Goal: Use online tool/utility

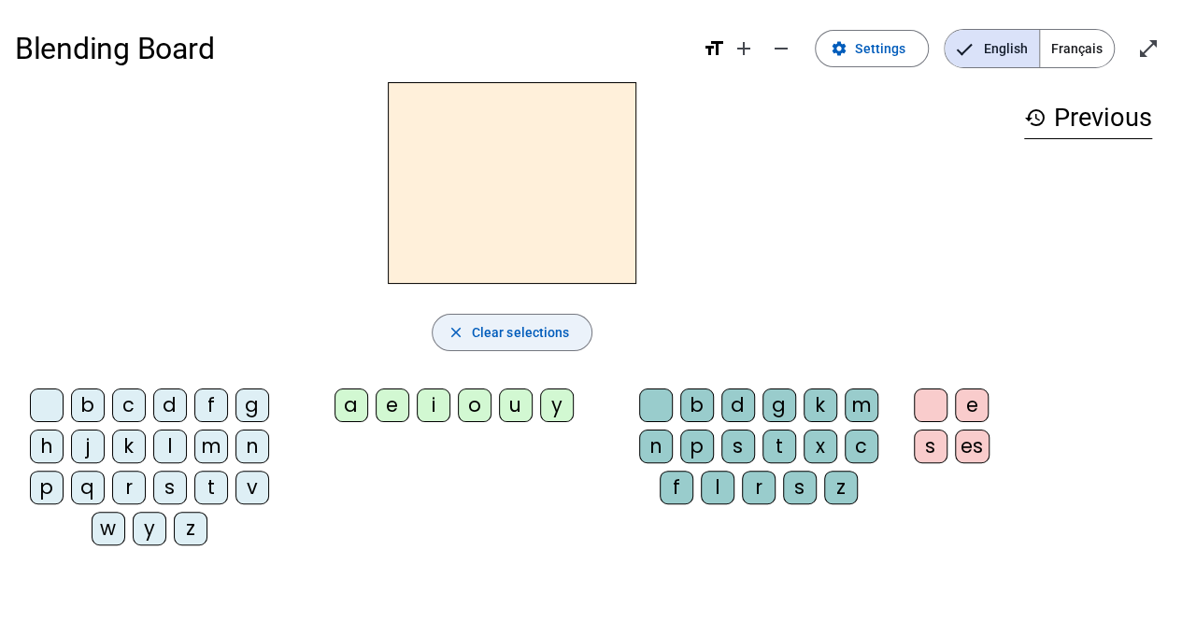
click at [484, 330] on span "Clear selections" at bounding box center [521, 332] width 98 height 22
click at [451, 328] on mat-icon "close" at bounding box center [455, 332] width 17 height 17
click at [85, 403] on div "b" at bounding box center [88, 406] width 34 height 34
click at [357, 400] on div "a" at bounding box center [351, 406] width 34 height 34
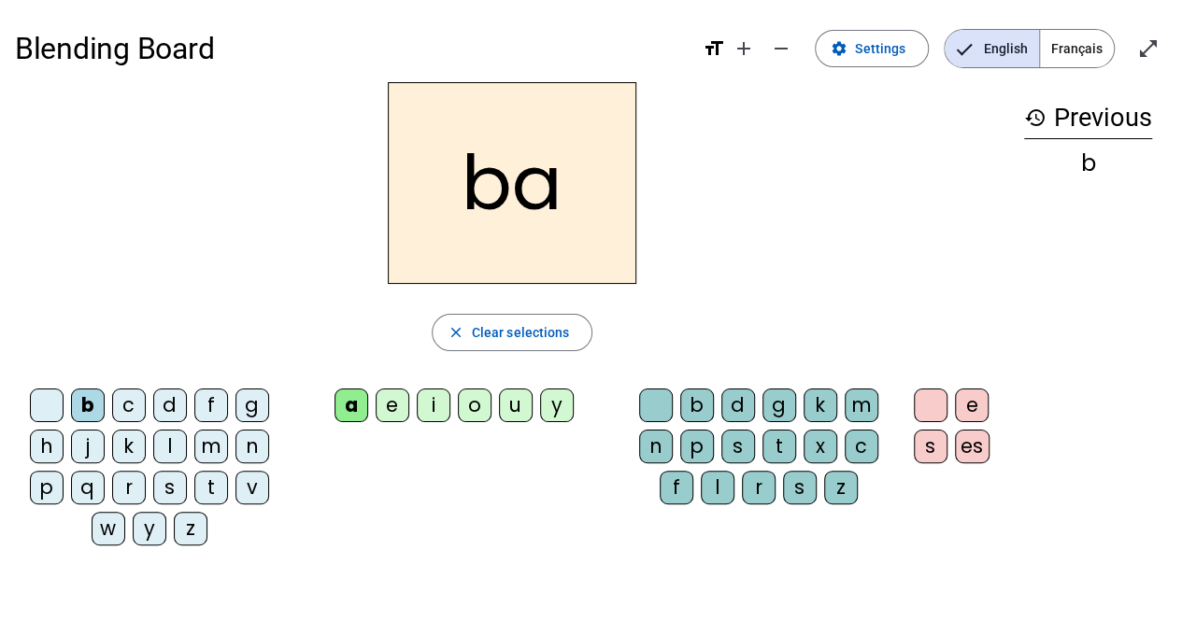
click at [861, 447] on div "c" at bounding box center [861, 447] width 34 height 34
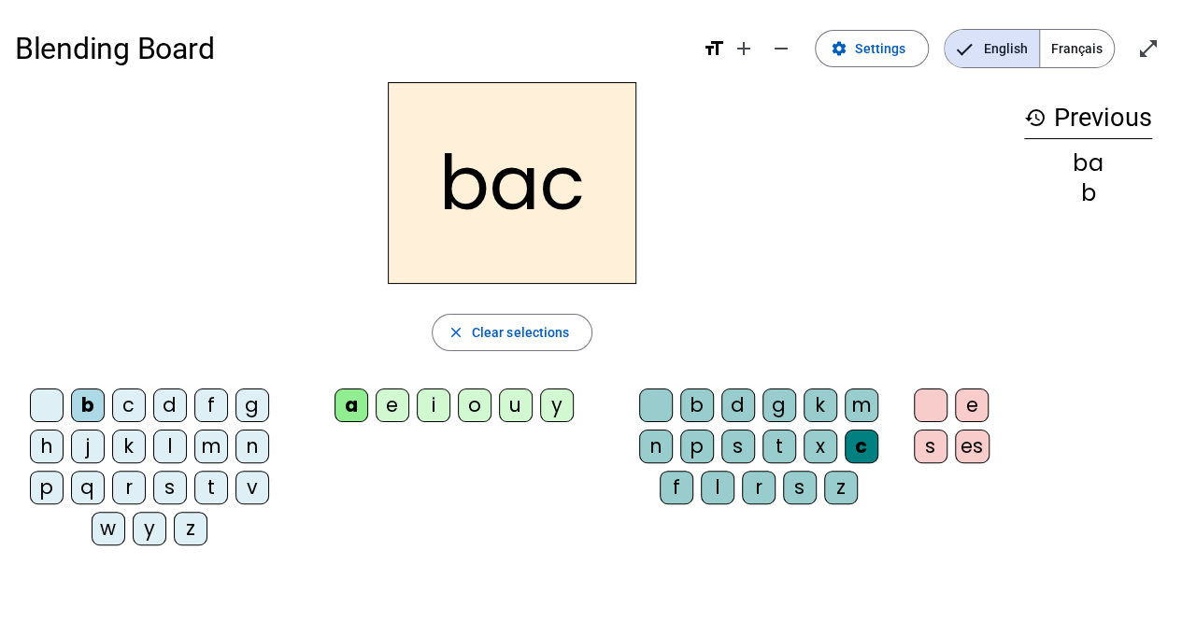
click at [512, 403] on div "u" at bounding box center [516, 406] width 34 height 34
click at [1095, 163] on div "bac" at bounding box center [1088, 163] width 128 height 22
click at [755, 46] on mat-icon "add" at bounding box center [743, 48] width 22 height 22
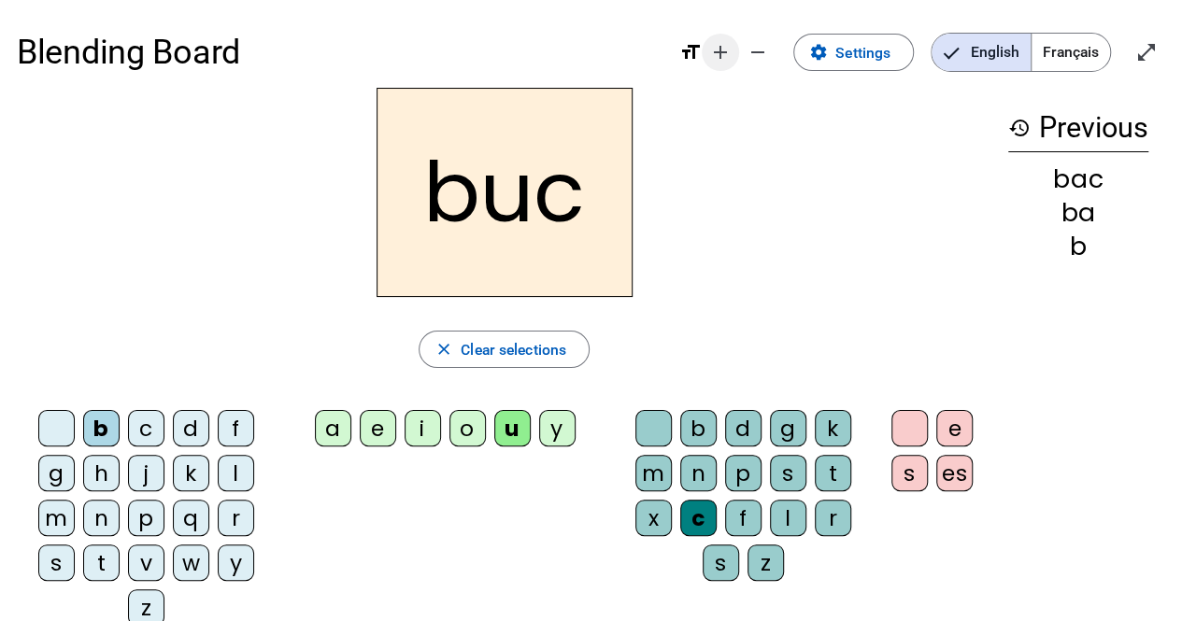
click at [717, 53] on mat-icon "add" at bounding box center [720, 52] width 22 height 22
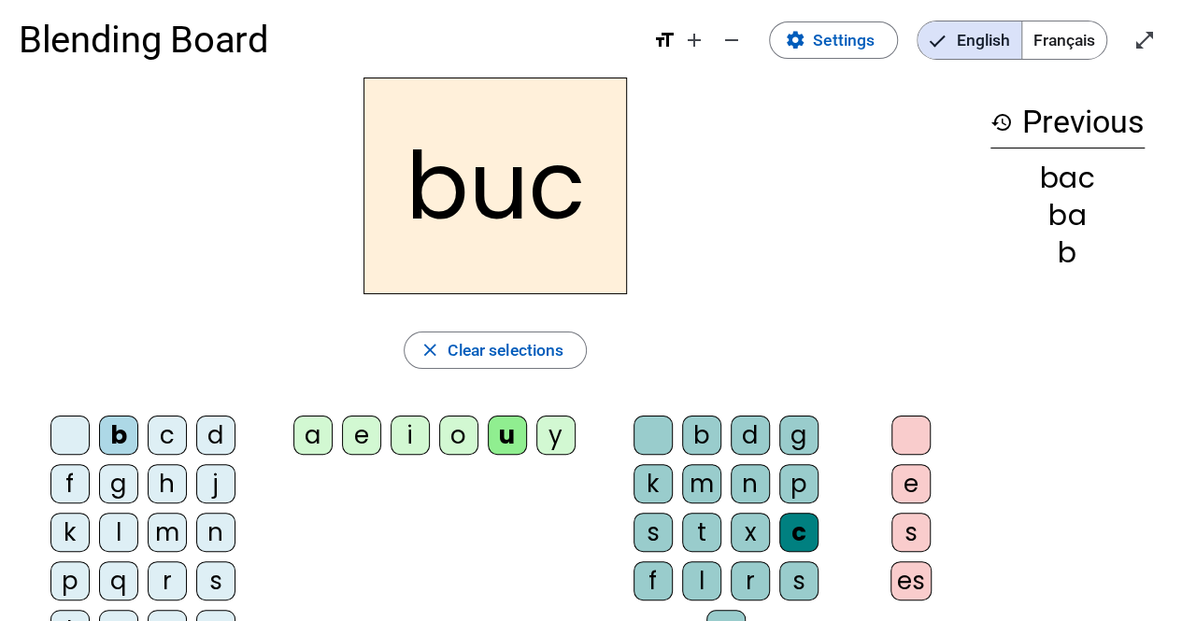
scroll to position [15, 0]
click at [740, 36] on mat-icon "remove" at bounding box center [731, 41] width 22 height 22
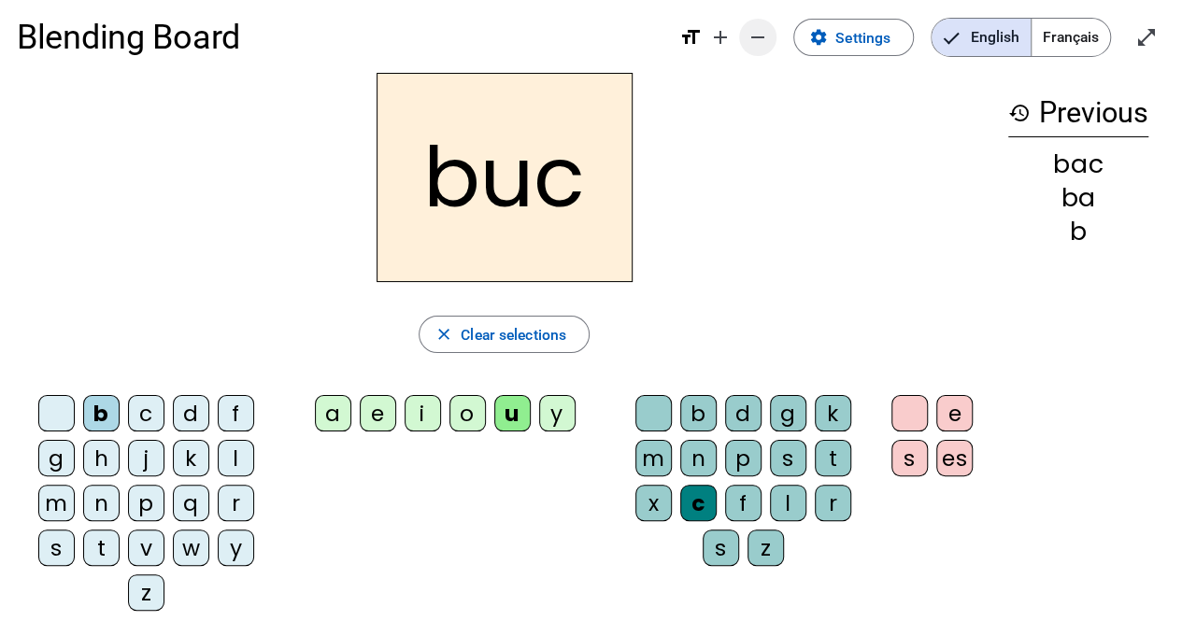
click at [740, 36] on span "Decrease font size" at bounding box center [757, 37] width 45 height 45
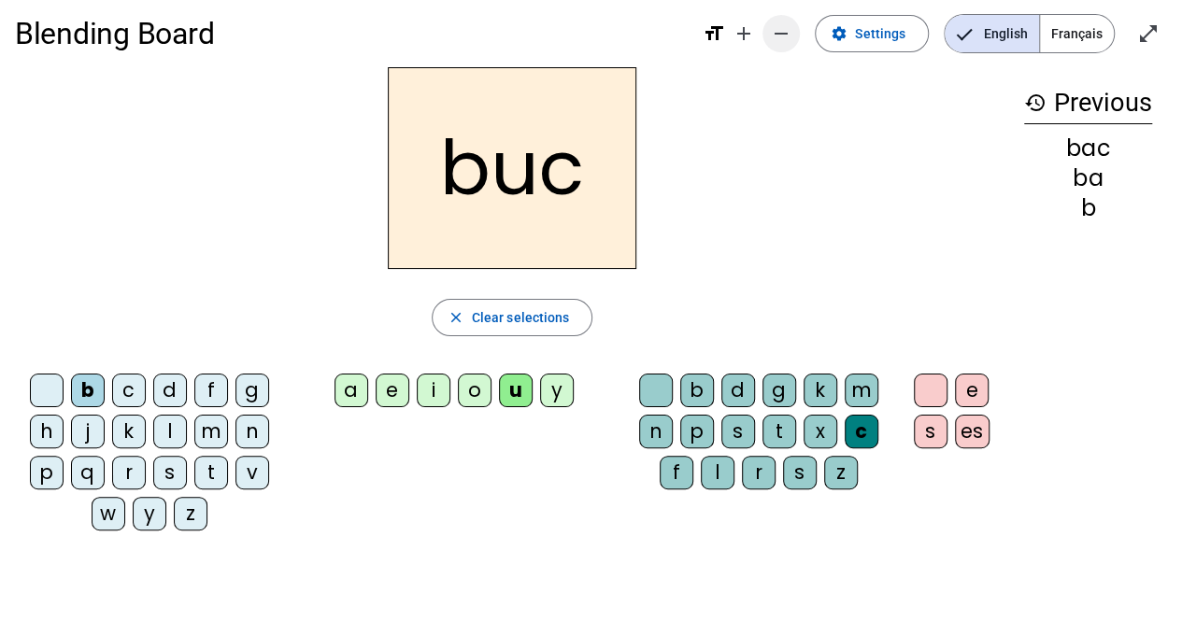
click at [740, 36] on mat-icon "add" at bounding box center [743, 33] width 22 height 22
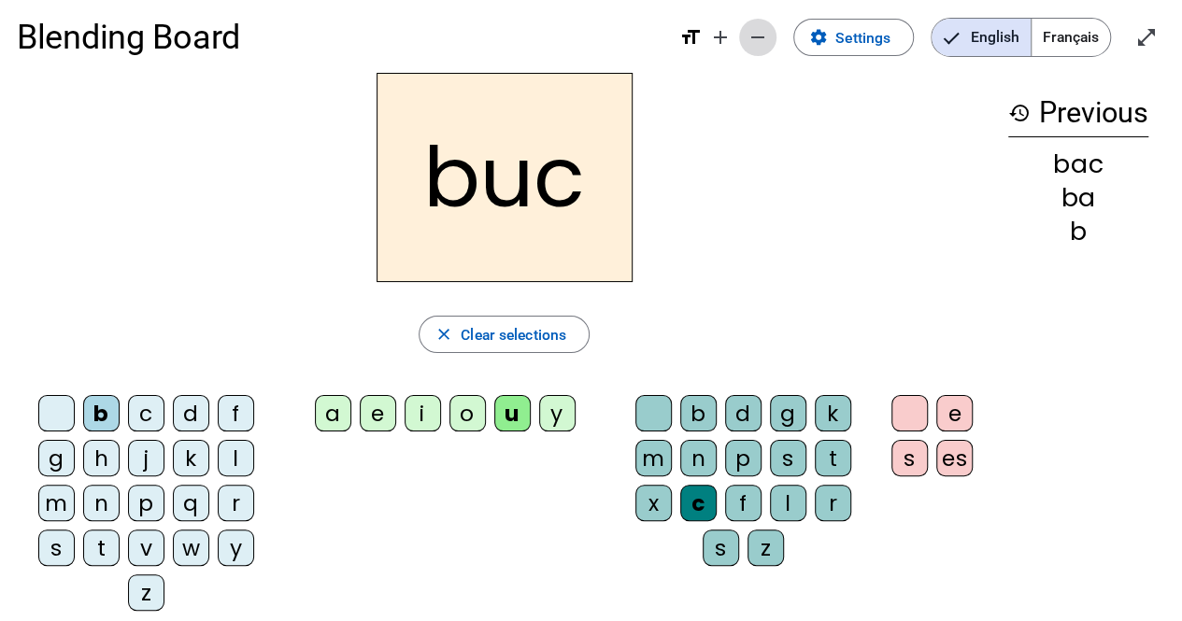
click at [764, 38] on mat-icon "remove" at bounding box center [757, 37] width 22 height 22
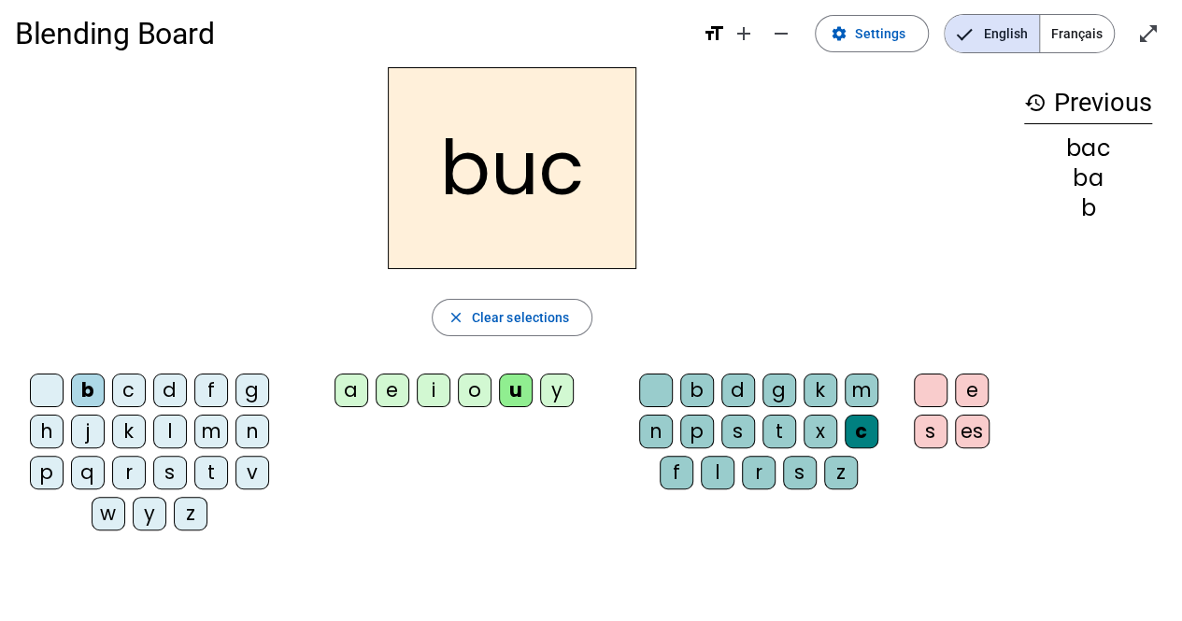
click at [1089, 29] on span "Français" at bounding box center [1077, 33] width 74 height 37
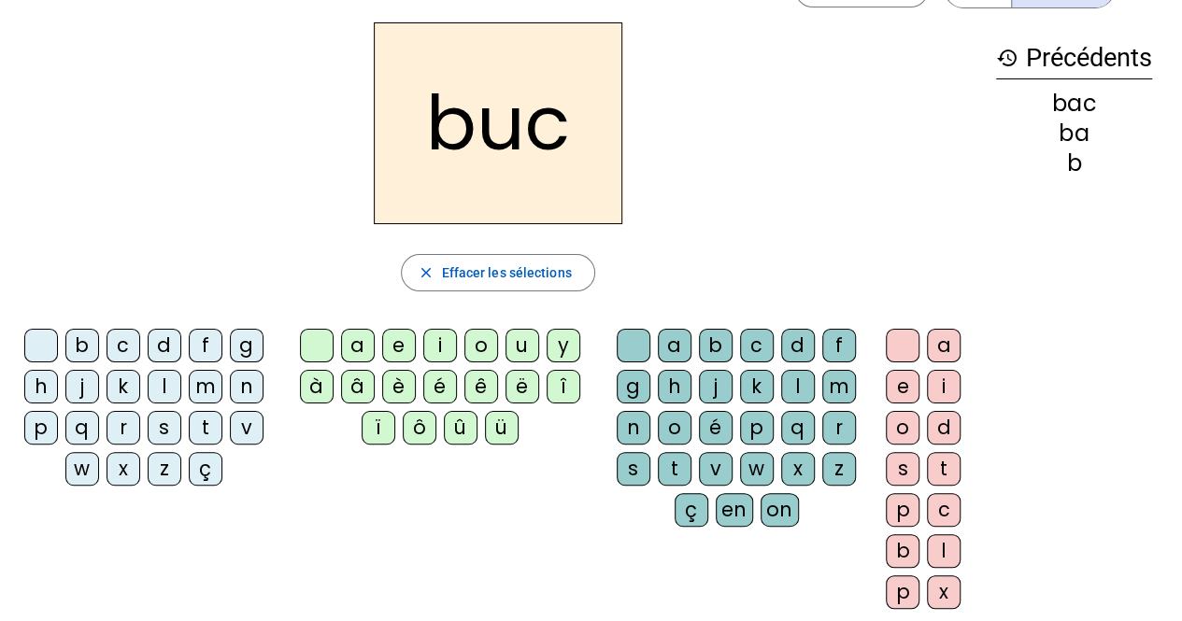
scroll to position [0, 0]
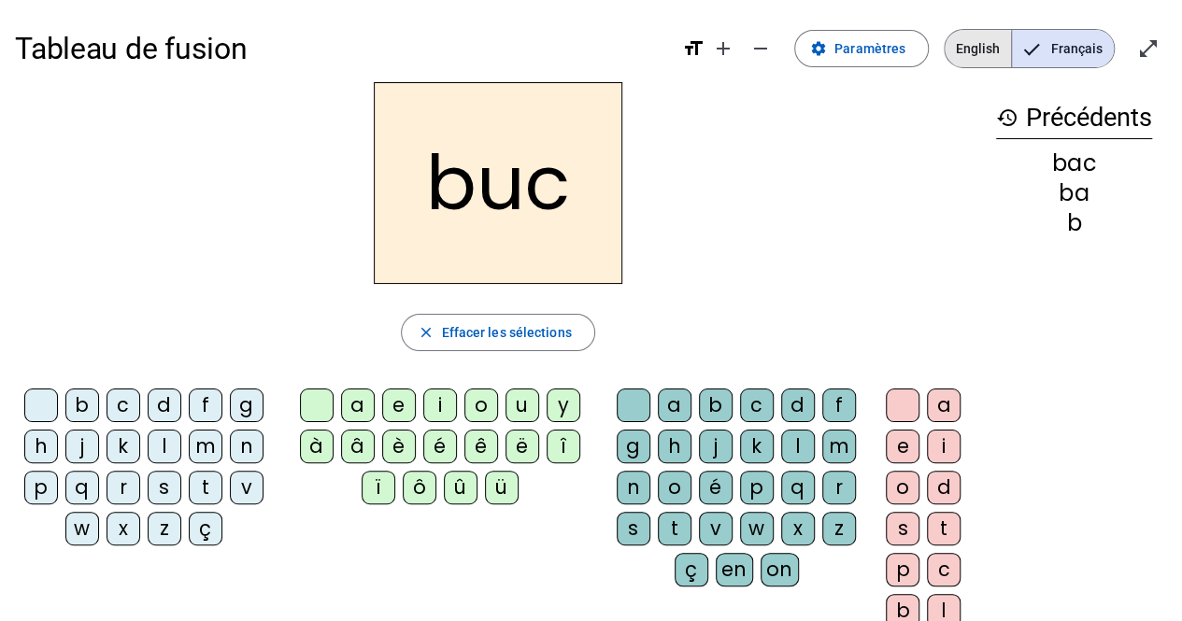
click at [979, 50] on span "English" at bounding box center [977, 48] width 66 height 37
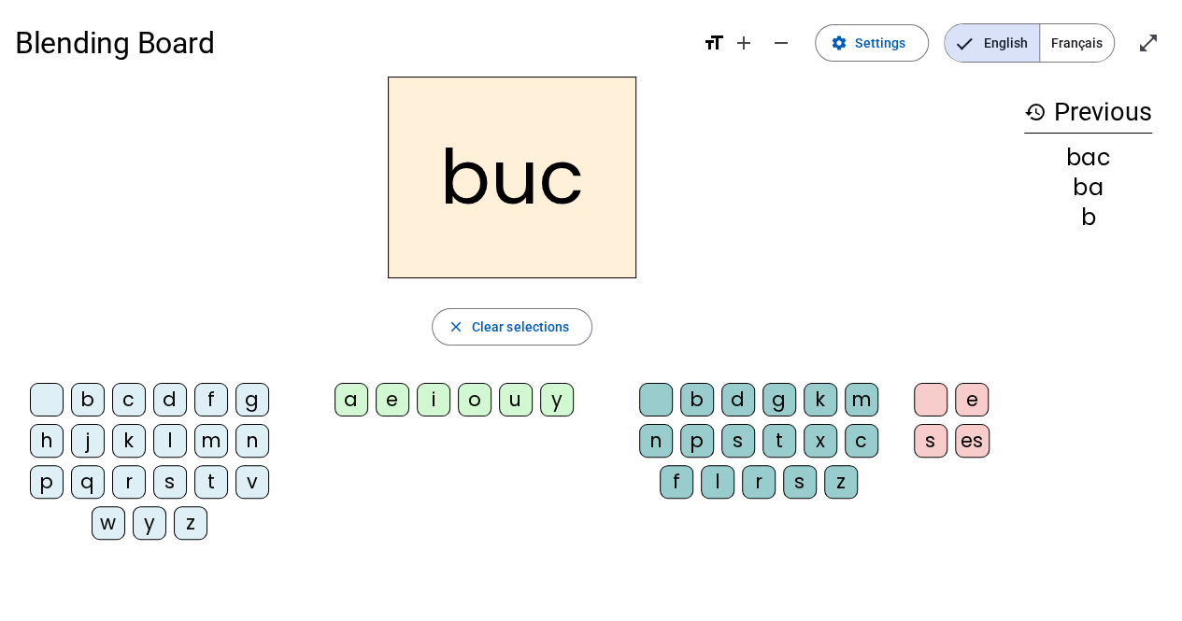
scroll to position [6, 0]
click at [1070, 45] on span "Français" at bounding box center [1077, 42] width 74 height 37
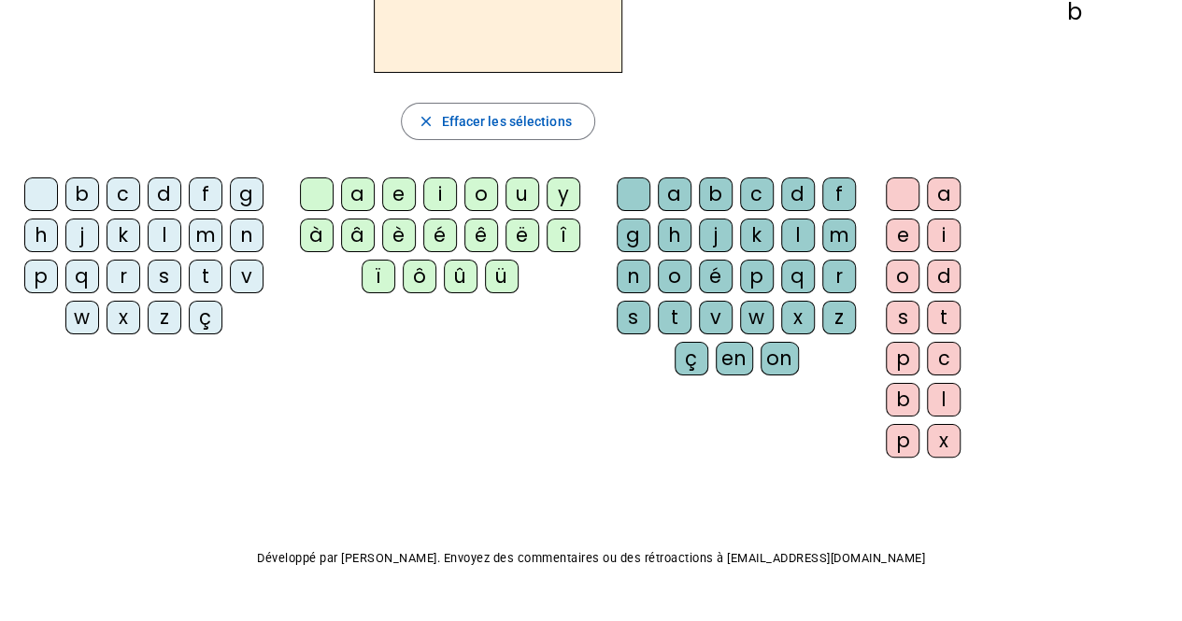
scroll to position [211, 0]
click at [124, 186] on div "c" at bounding box center [123, 194] width 34 height 34
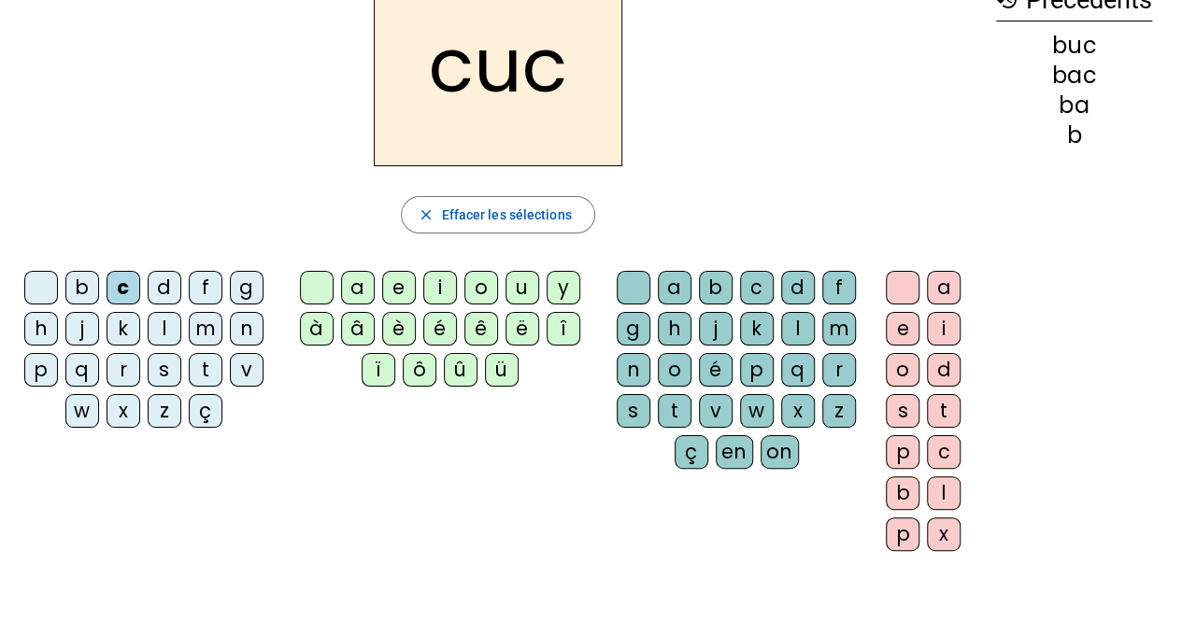
scroll to position [118, 0]
click at [480, 214] on span "Effacer les sélections" at bounding box center [506, 215] width 130 height 22
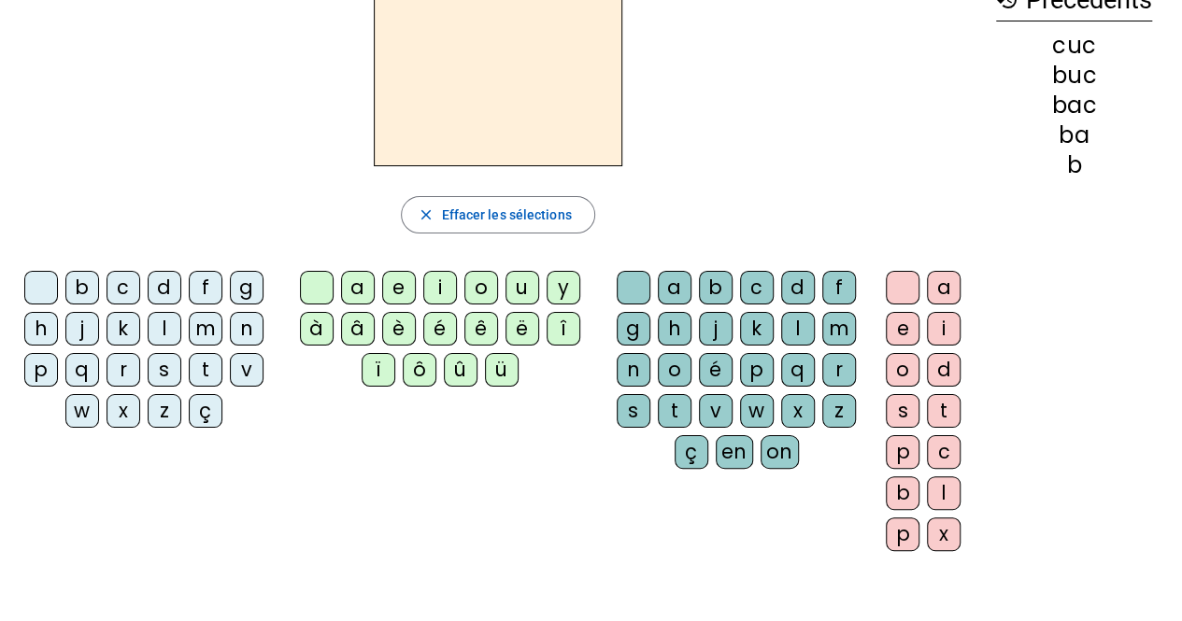
click at [122, 283] on div "c" at bounding box center [123, 288] width 34 height 34
click at [365, 287] on div "a" at bounding box center [358, 288] width 34 height 34
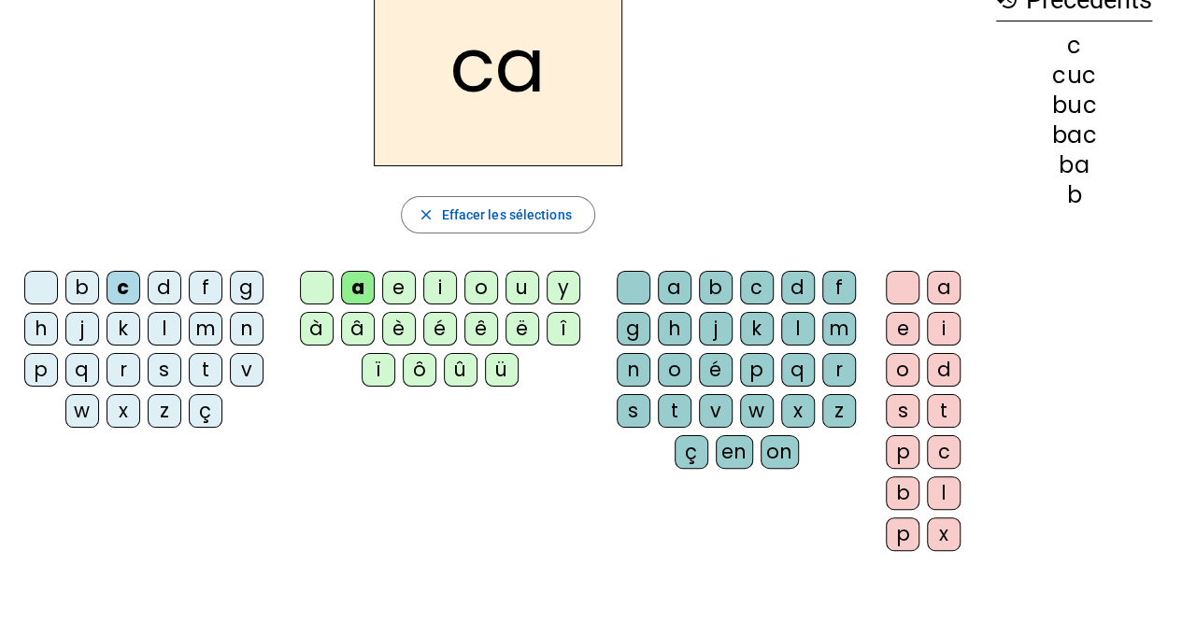
click at [794, 282] on div "d" at bounding box center [798, 288] width 34 height 34
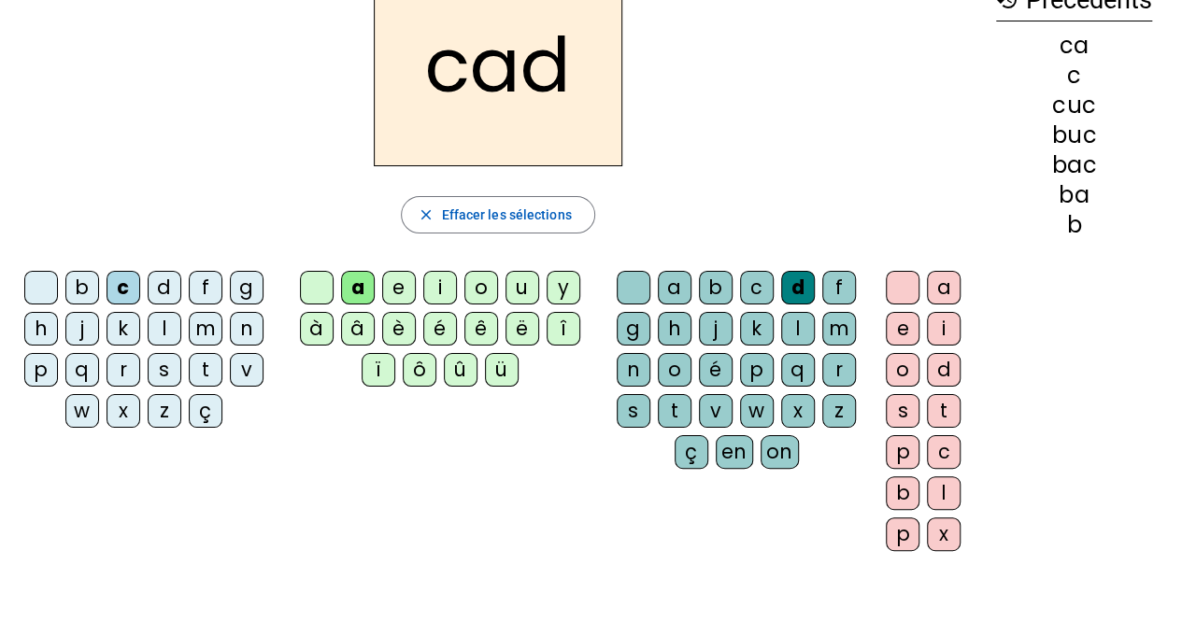
click at [899, 331] on div "e" at bounding box center [903, 329] width 34 height 34
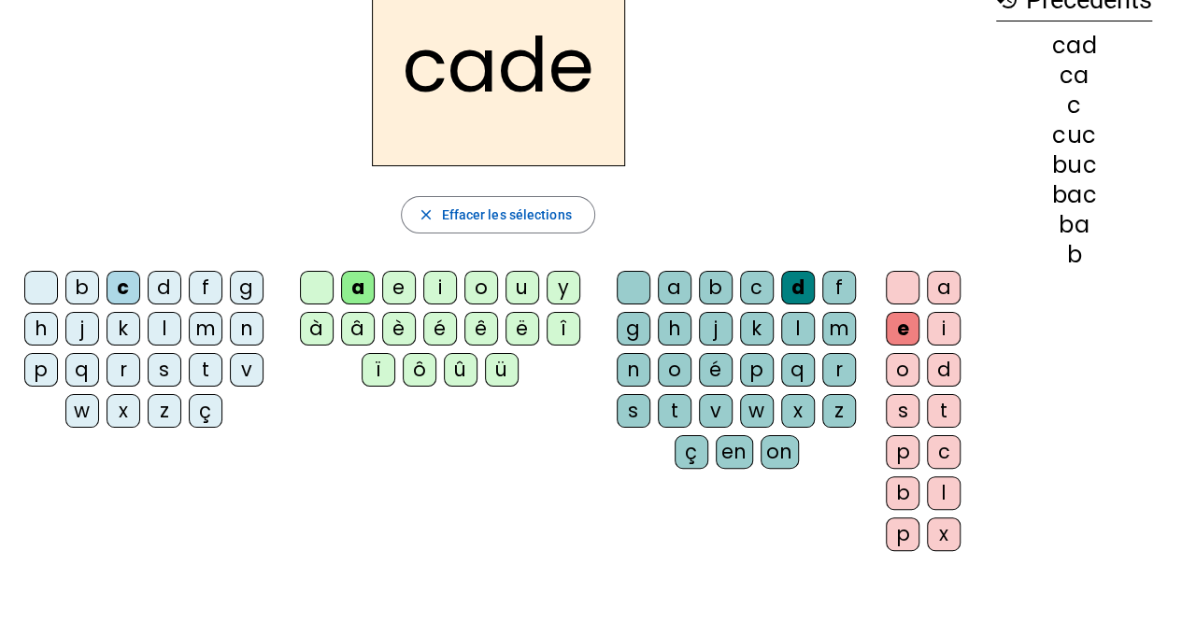
click at [943, 288] on div "a" at bounding box center [944, 288] width 34 height 34
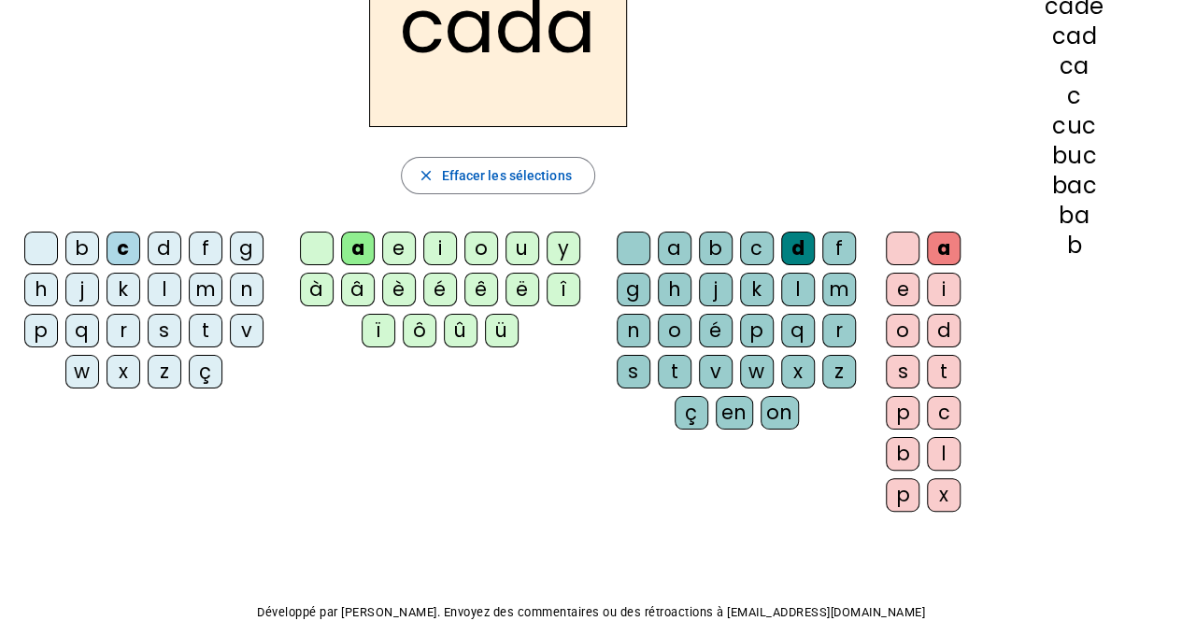
scroll to position [157, 0]
click at [900, 331] on div "o" at bounding box center [903, 331] width 34 height 34
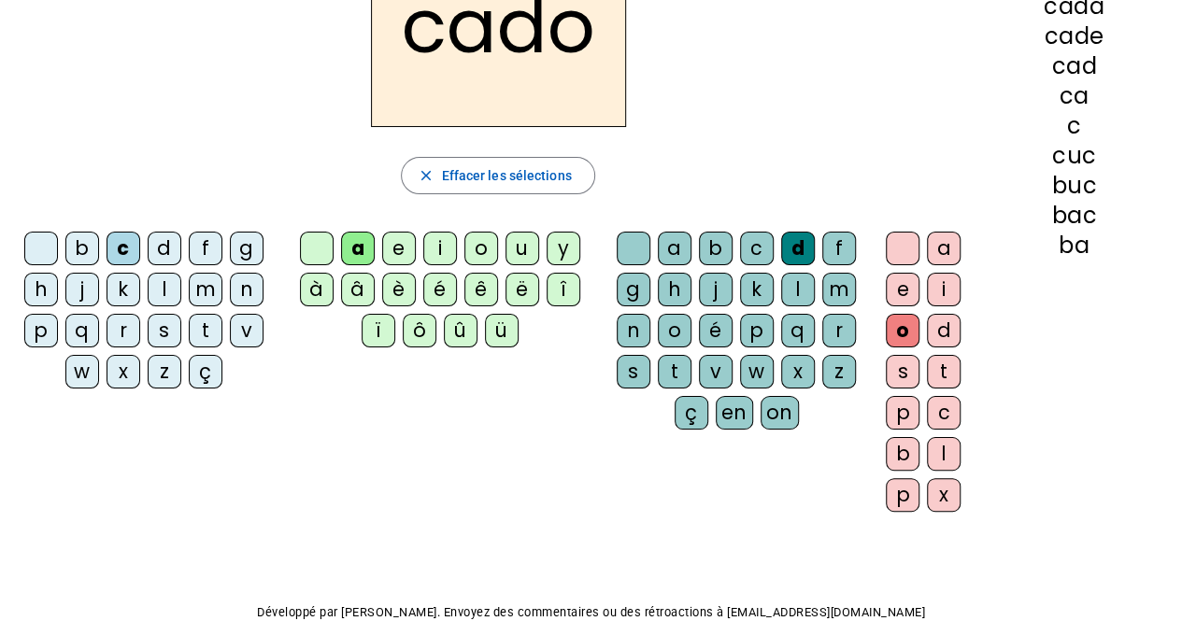
click at [900, 331] on div "o" at bounding box center [903, 331] width 34 height 34
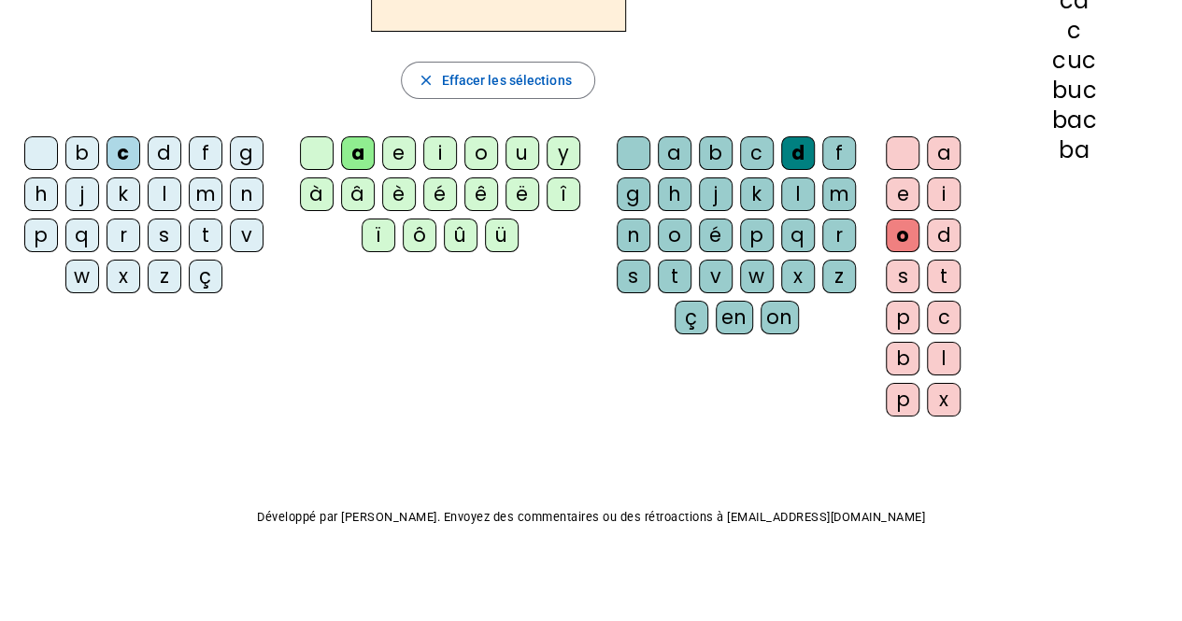
scroll to position [0, 0]
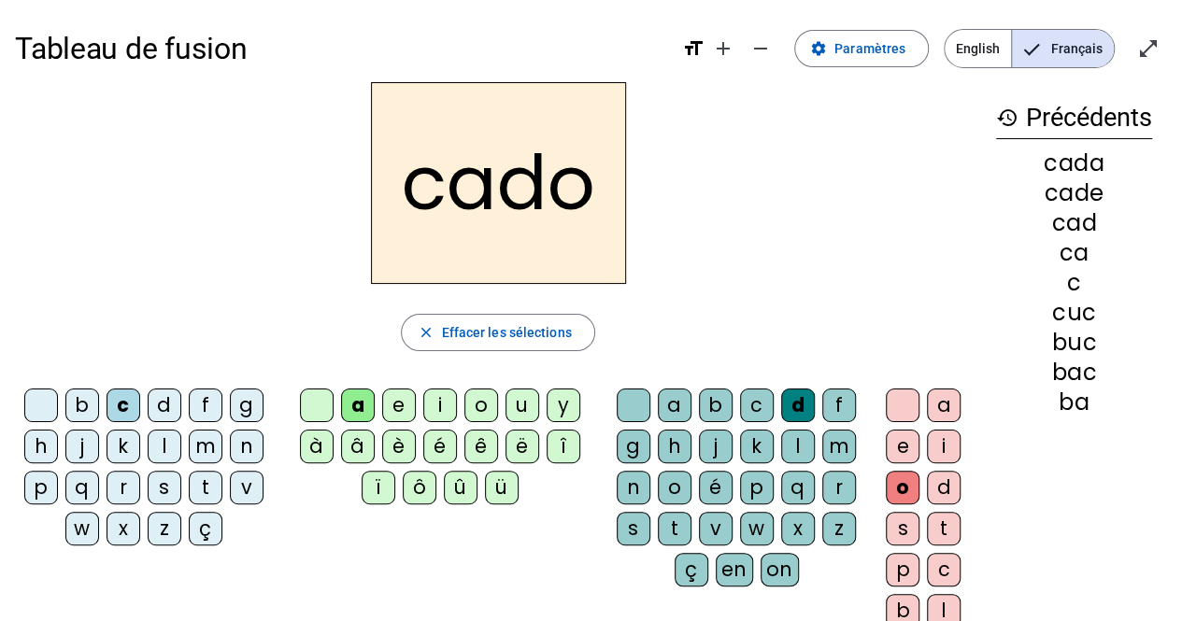
click at [971, 52] on span "English" at bounding box center [977, 48] width 66 height 37
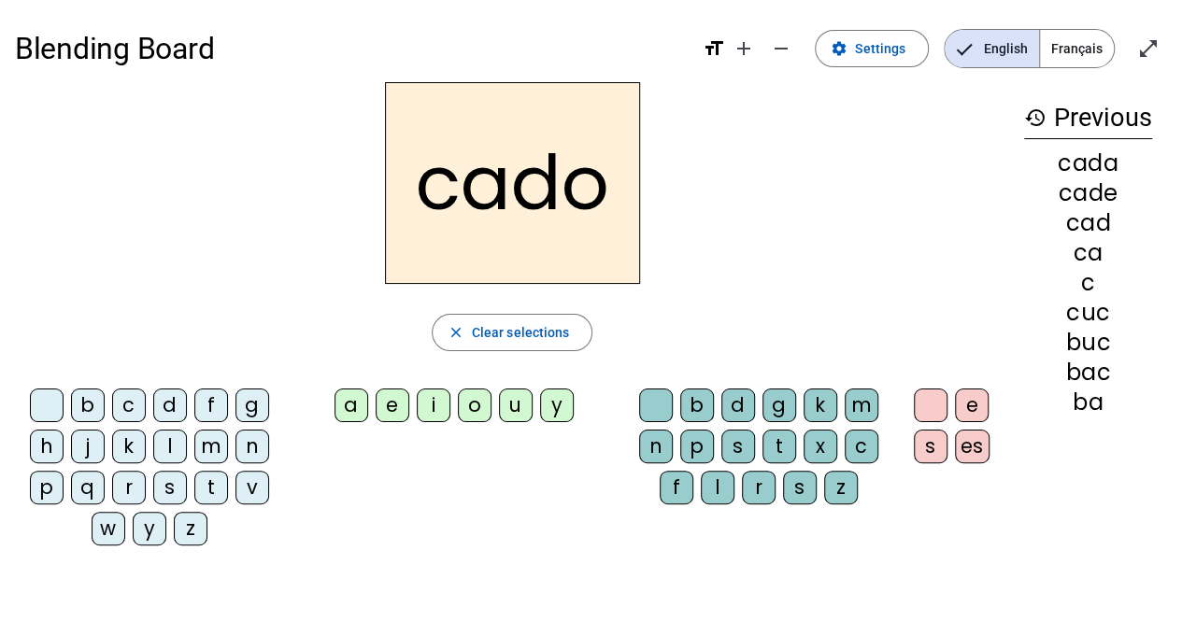
click at [861, 179] on div "cado" at bounding box center [512, 183] width 994 height 202
click at [495, 326] on span "Clear selections" at bounding box center [521, 332] width 98 height 22
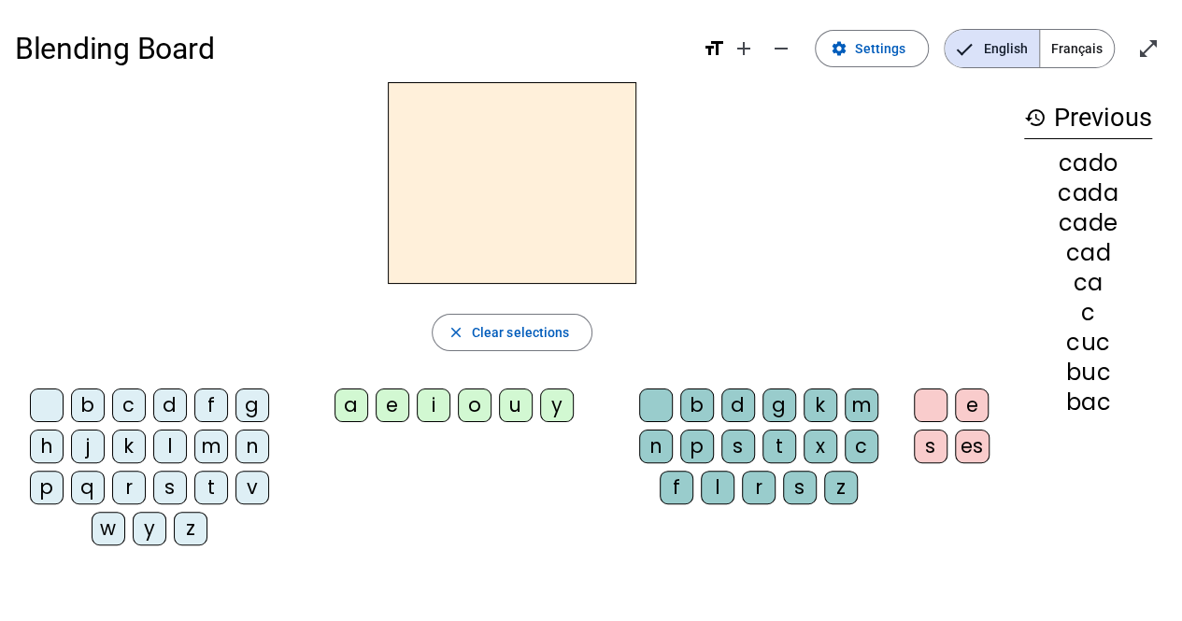
click at [371, 177] on div at bounding box center [512, 183] width 994 height 202
